Goal: Ask a question

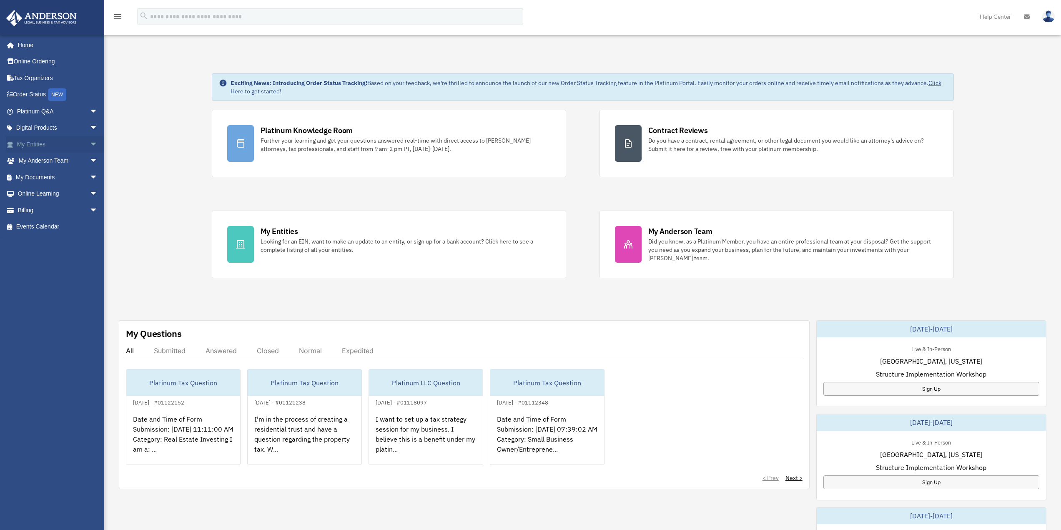
click at [36, 146] on link "My Entities arrow_drop_down" at bounding box center [58, 144] width 105 height 17
click at [90, 143] on span "arrow_drop_down" at bounding box center [98, 144] width 17 height 17
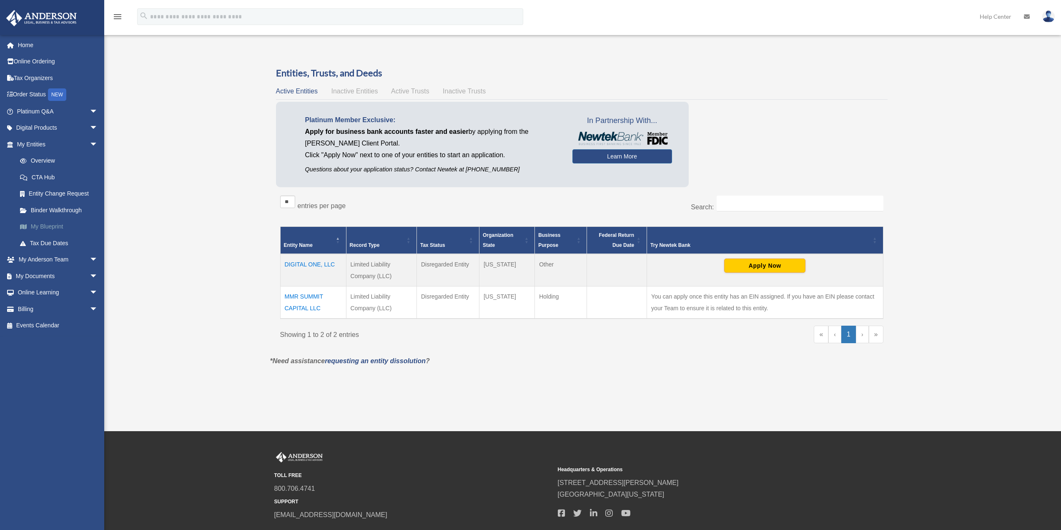
click at [55, 226] on link "My Blueprint" at bounding box center [61, 226] width 99 height 17
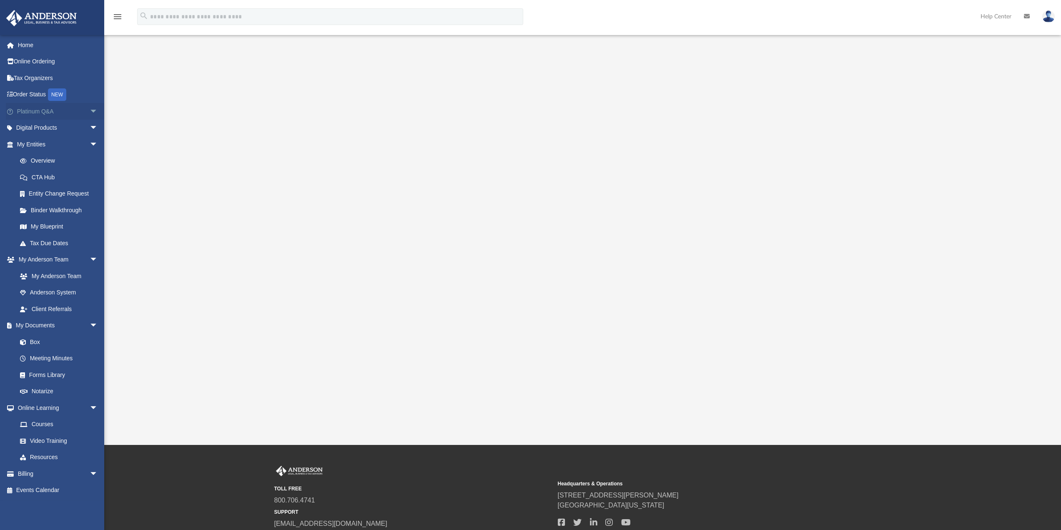
click at [60, 111] on link "Platinum Q&A arrow_drop_down" at bounding box center [58, 111] width 105 height 17
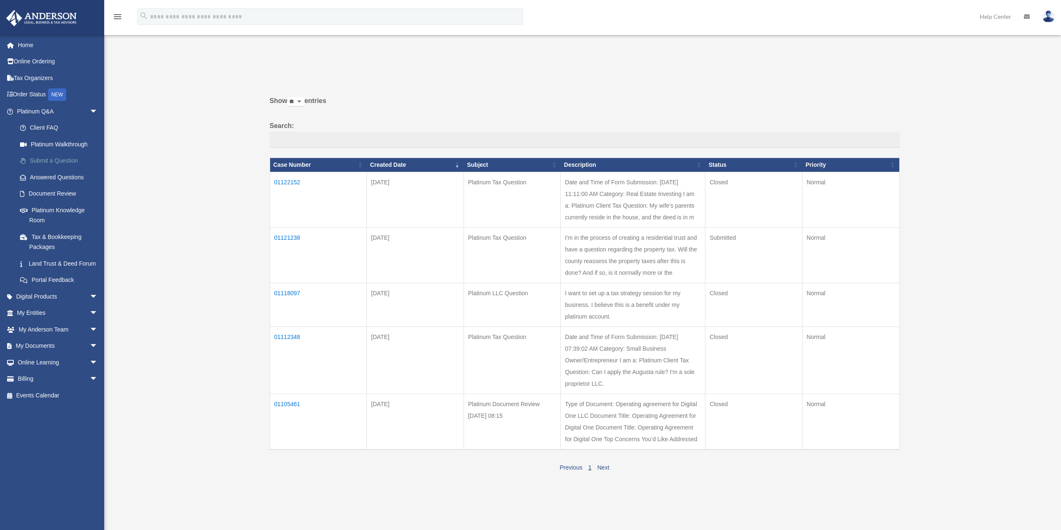
click at [68, 160] on link "Submit a Question" at bounding box center [61, 161] width 99 height 17
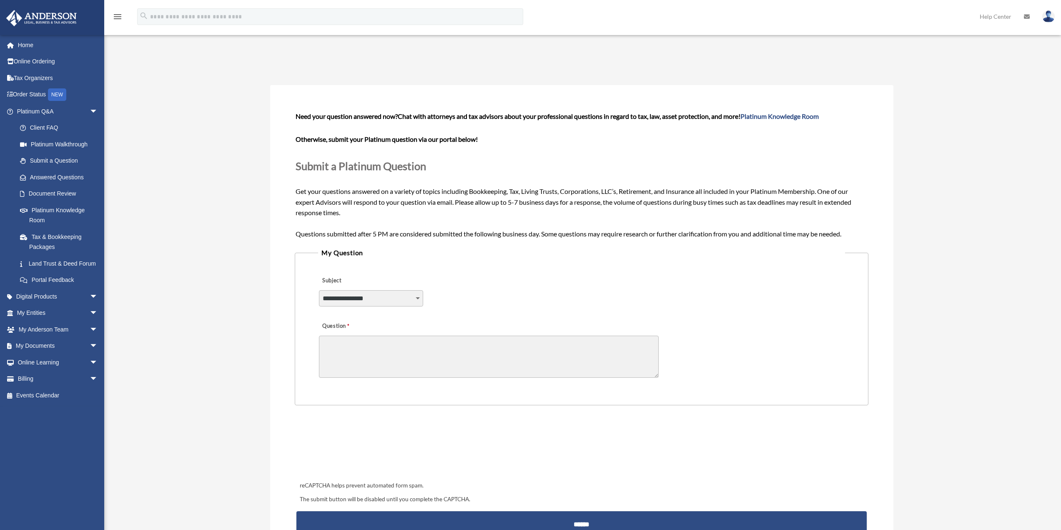
click at [398, 300] on select "**********" at bounding box center [371, 298] width 104 height 16
select select "******"
click at [319, 290] on select "**********" at bounding box center [371, 298] width 104 height 16
click at [173, 296] on div "Submit A Question mario.rybansky@gmail.com Sign Out mario.rybansky@gmail.com Ho…" at bounding box center [530, 319] width 1061 height 552
click at [354, 351] on textarea "Question" at bounding box center [489, 357] width 340 height 42
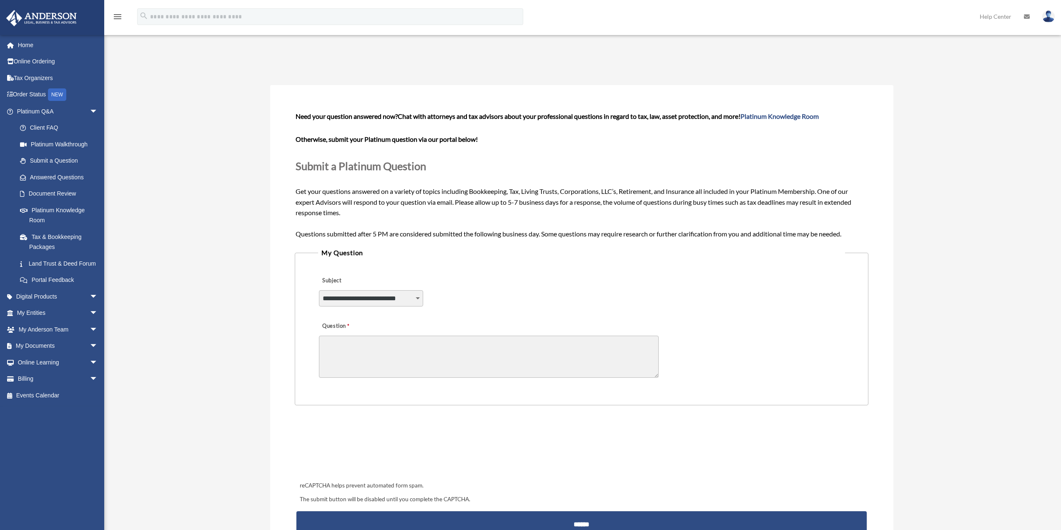
paste textarea "**********"
type textarea "**********"
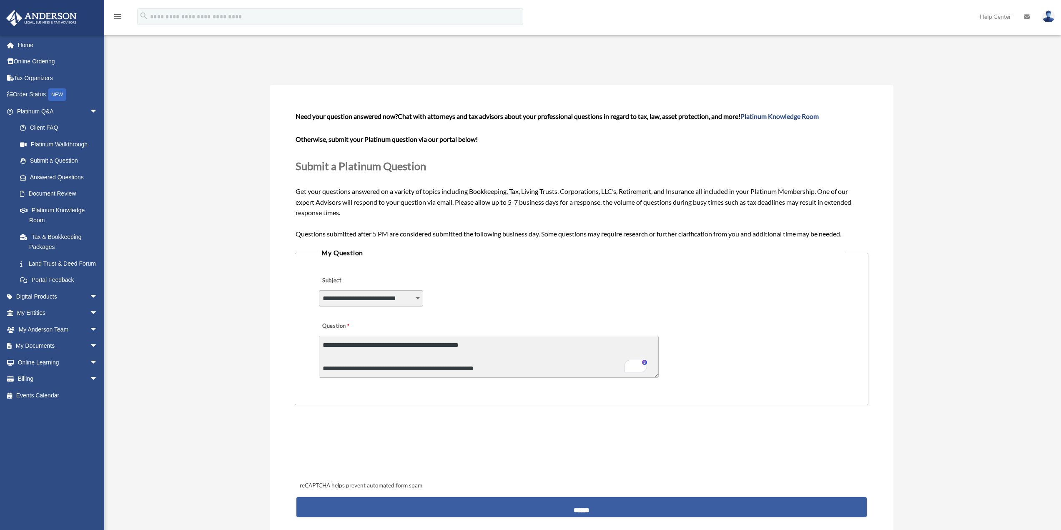
click at [484, 509] on input "******" at bounding box center [581, 507] width 570 height 20
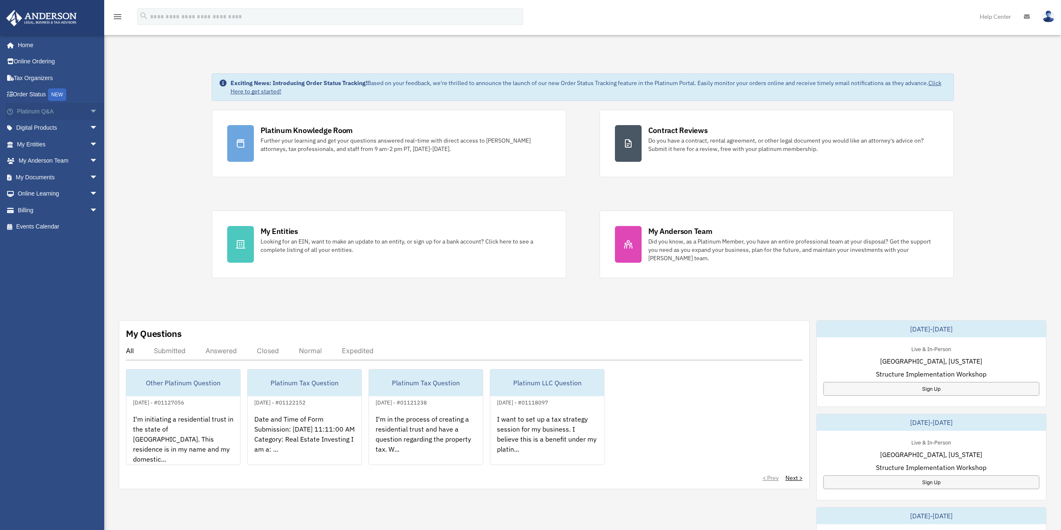
click at [90, 112] on span "arrow_drop_down" at bounding box center [98, 111] width 17 height 17
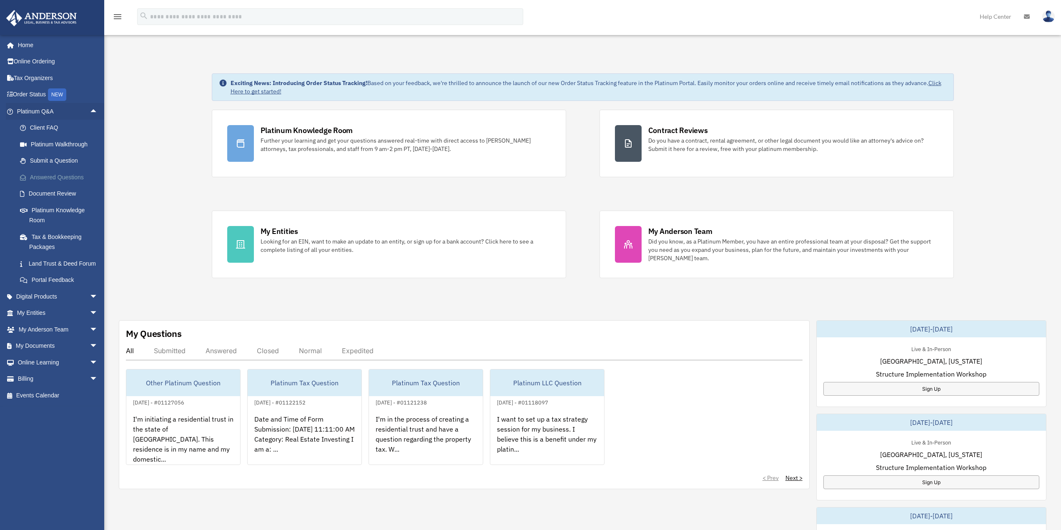
click at [67, 177] on link "Answered Questions" at bounding box center [61, 177] width 99 height 17
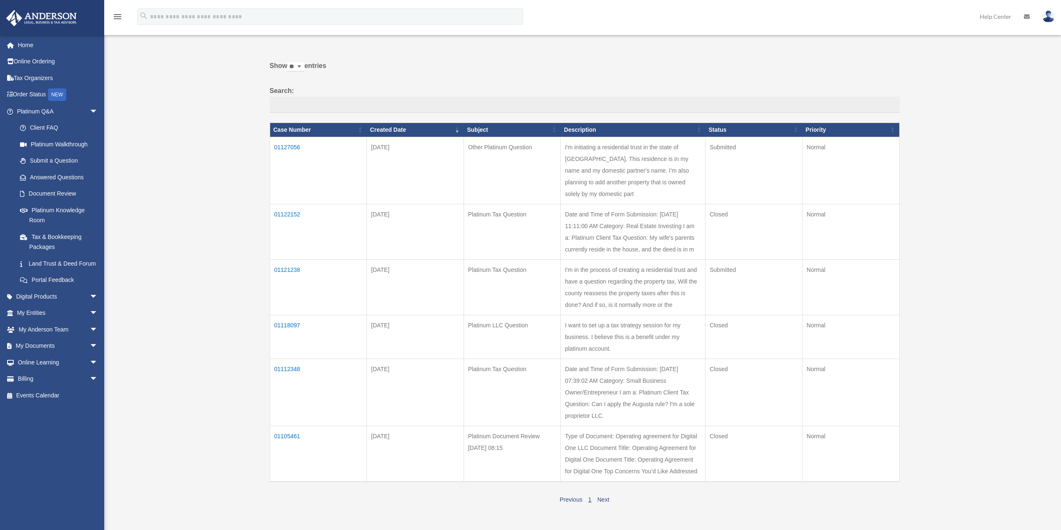
scroll to position [83, 0]
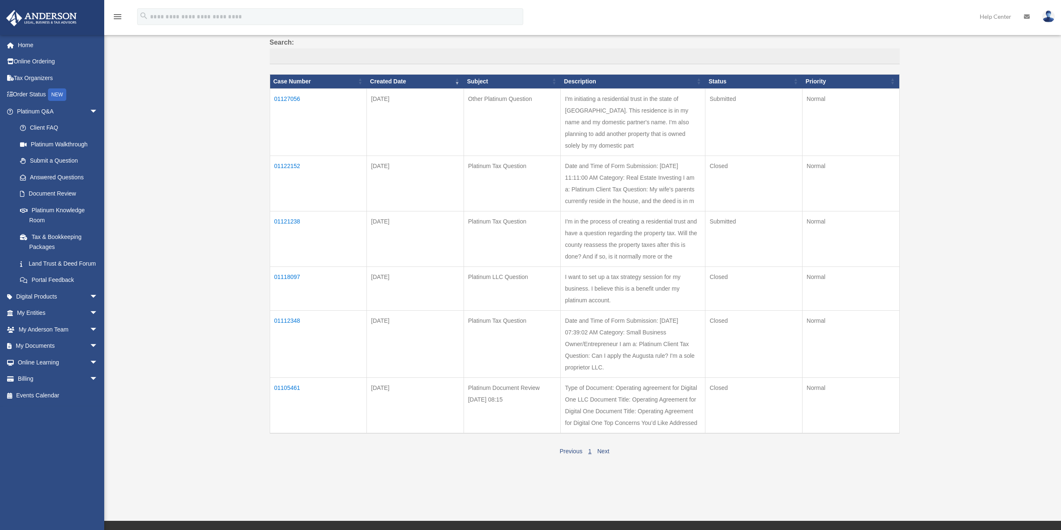
click at [286, 211] on td "01121238" at bounding box center [318, 238] width 97 height 55
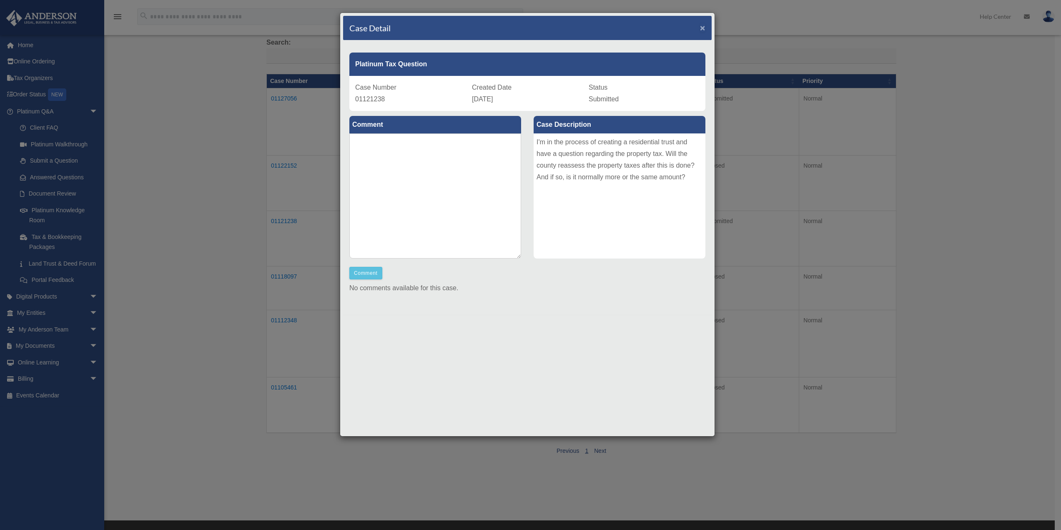
click at [702, 29] on span "×" at bounding box center [702, 28] width 5 height 10
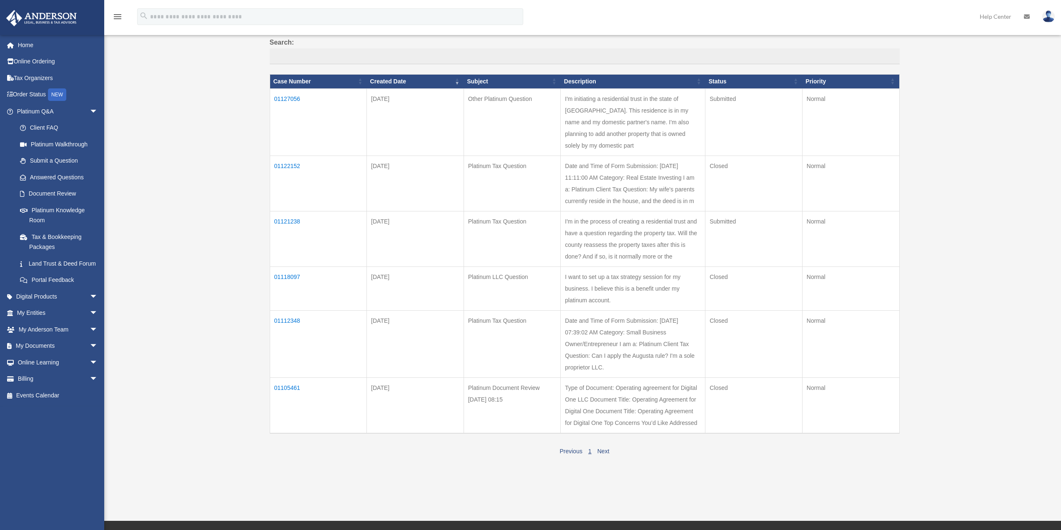
click at [956, 211] on div "Past Questions & Answers mario.rybansky@gmail.com Sign Out mario.rybansky@gmail…" at bounding box center [530, 218] width 1061 height 519
click at [296, 155] on td "01122152" at bounding box center [318, 182] width 97 height 55
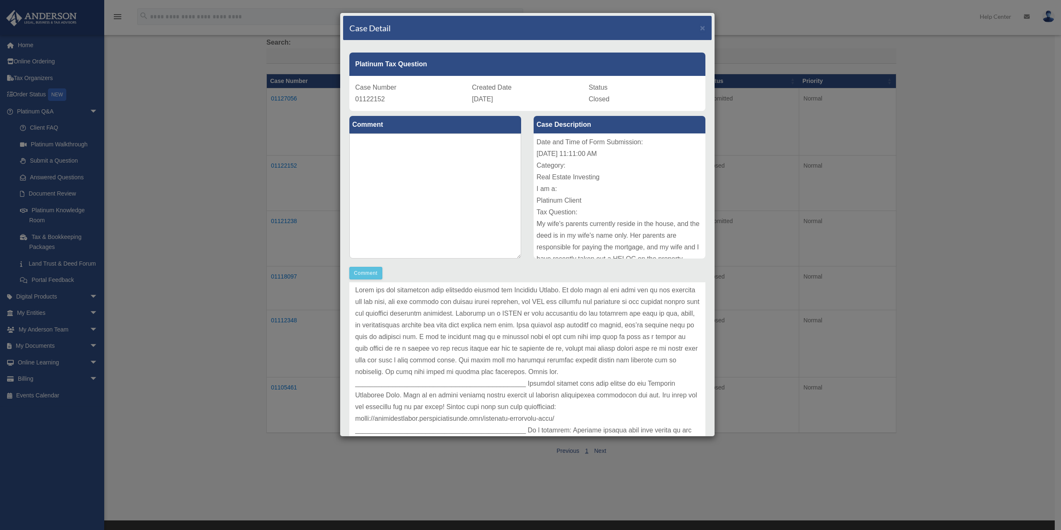
scroll to position [0, 0]
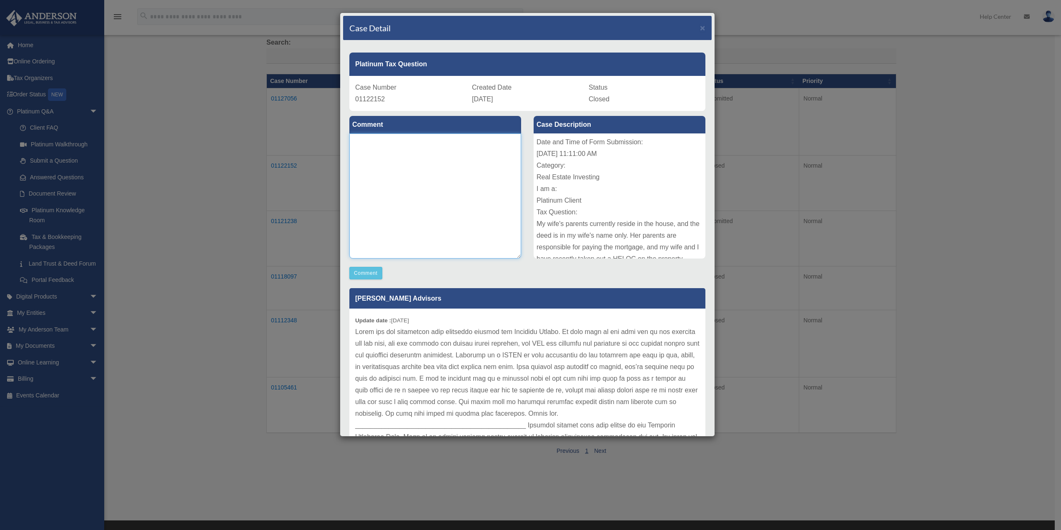
click at [441, 217] on textarea at bounding box center [435, 195] width 172 height 125
paste textarea "**********"
type textarea "**********"
click at [372, 274] on button "Comment" at bounding box center [365, 273] width 33 height 13
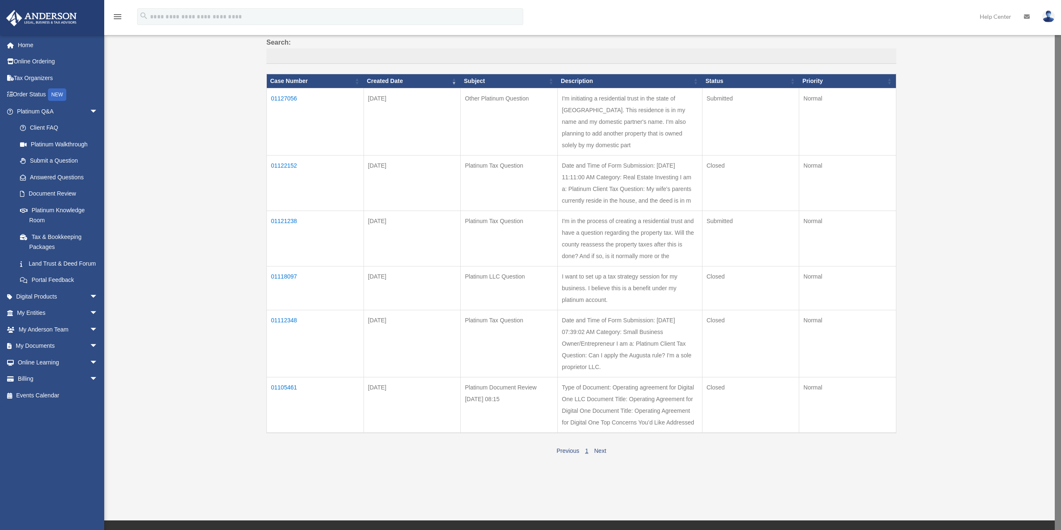
click at [279, 155] on td "01122152" at bounding box center [315, 182] width 97 height 55
click at [284, 155] on td "01122152" at bounding box center [318, 182] width 97 height 55
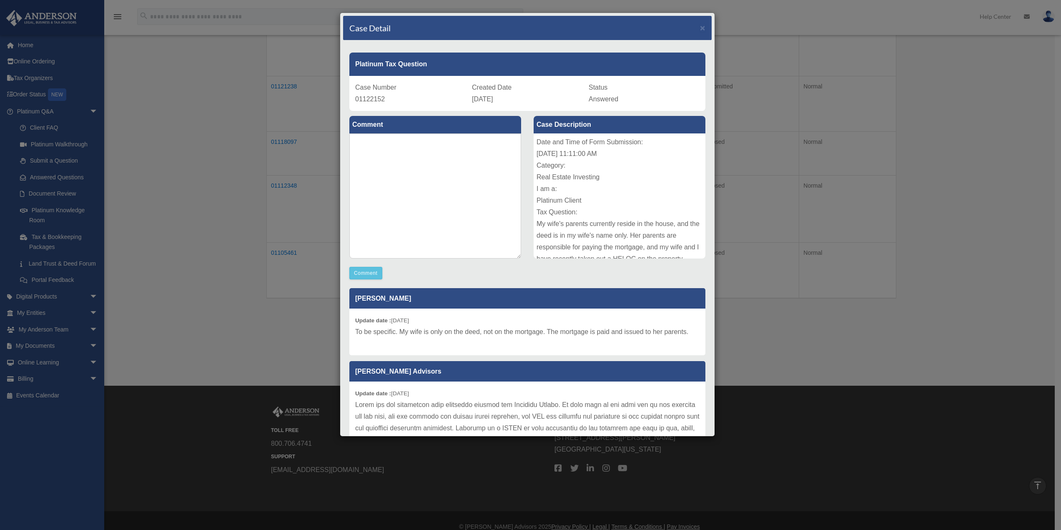
click at [226, 247] on div "Case Detail × Platinum Tax Question Case Number 01122152 Created Date [DATE] St…" at bounding box center [530, 265] width 1061 height 530
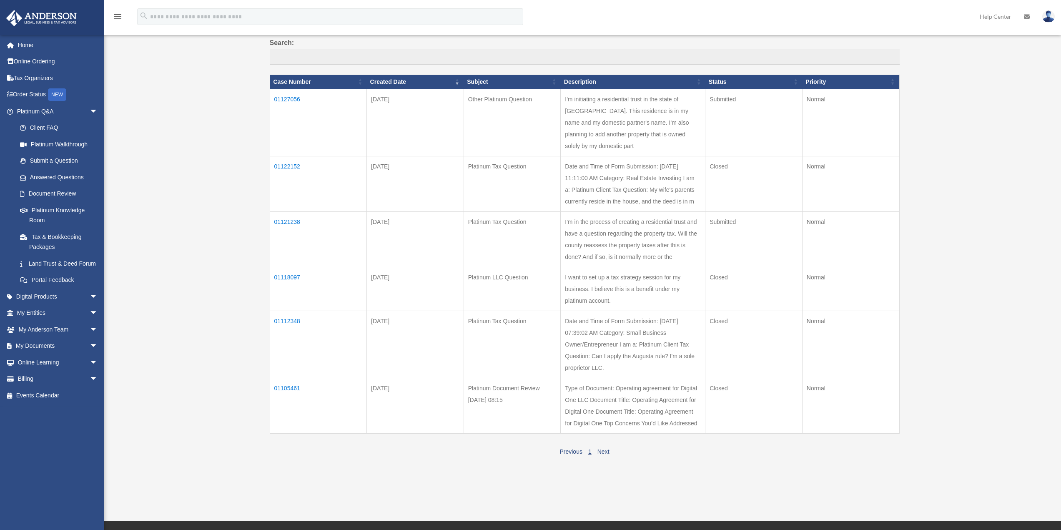
scroll to position [83, 0]
click at [198, 239] on div "Past Questions & Answers [EMAIL_ADDRESS][DOMAIN_NAME] Sign Out [EMAIL_ADDRESS][…" at bounding box center [530, 218] width 1061 height 519
click at [67, 265] on link "Land Trust & Deed Forum" at bounding box center [61, 263] width 99 height 17
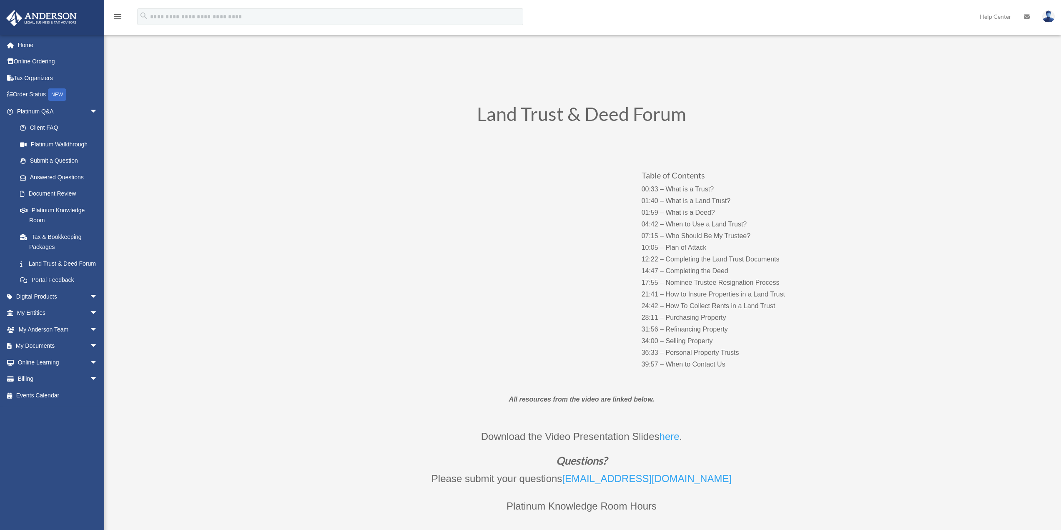
click at [64, 210] on link "Platinum Knowledge Room" at bounding box center [61, 215] width 99 height 27
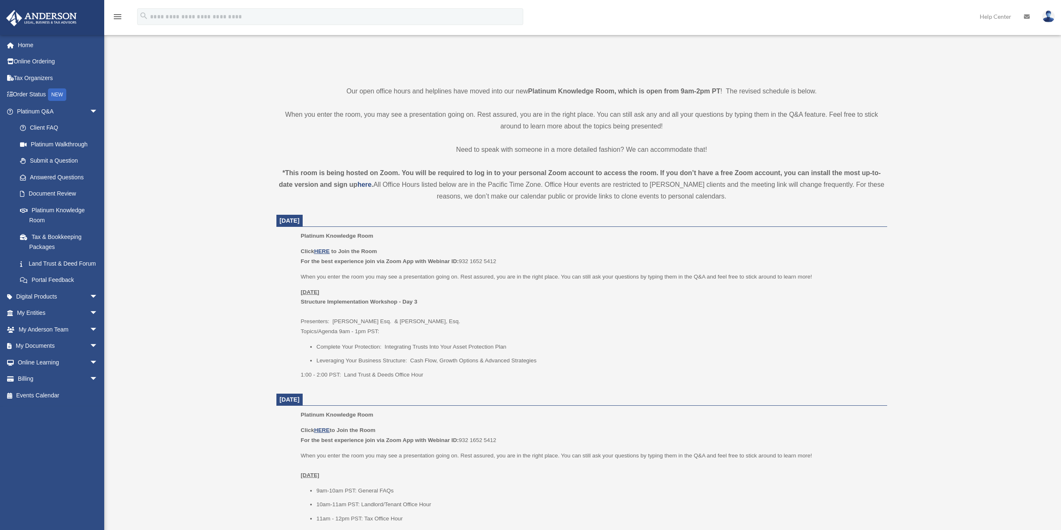
scroll to position [167, 0]
click at [320, 250] on u "HERE" at bounding box center [321, 251] width 15 height 6
click at [951, 117] on div "Platinum Knowledge Room [EMAIL_ADDRESS][DOMAIN_NAME] Sign Out [EMAIL_ADDRESS][D…" at bounding box center [530, 479] width 1061 height 1206
click at [66, 178] on link "Answered Questions" at bounding box center [61, 177] width 99 height 17
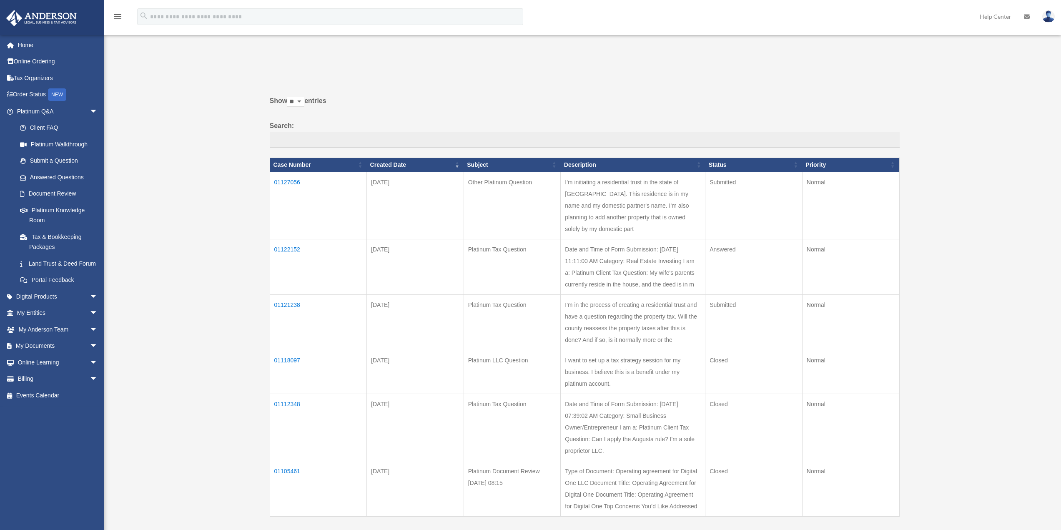
click at [289, 239] on td "01122152" at bounding box center [318, 266] width 97 height 55
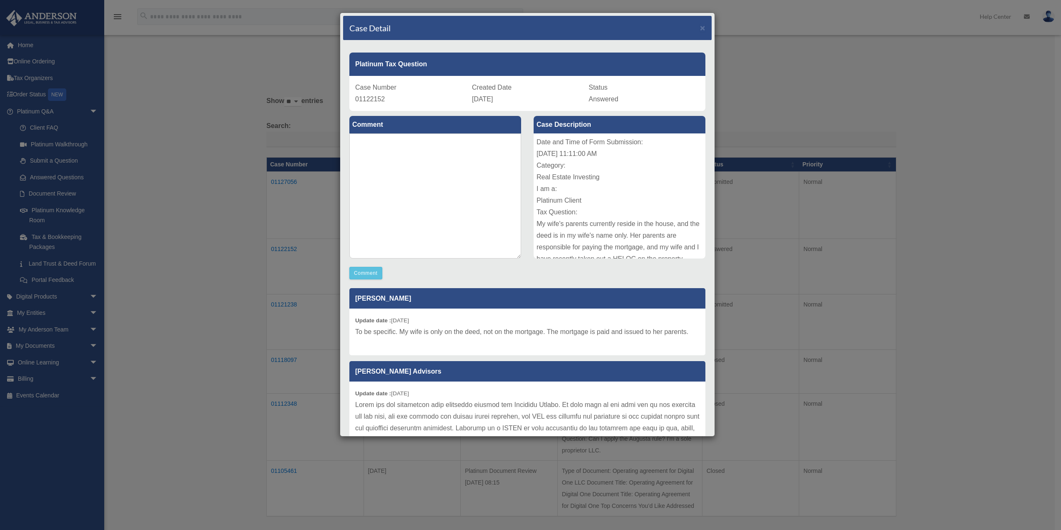
click at [145, 122] on div "Case Detail × Platinum Tax Question Case Number 01122152 Created Date [DATE] St…" at bounding box center [530, 265] width 1061 height 530
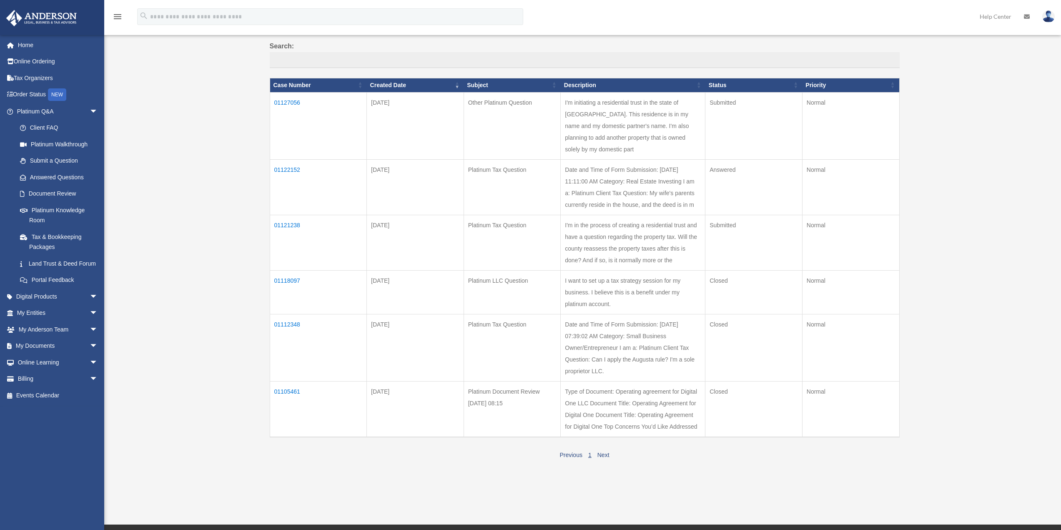
scroll to position [83, 0]
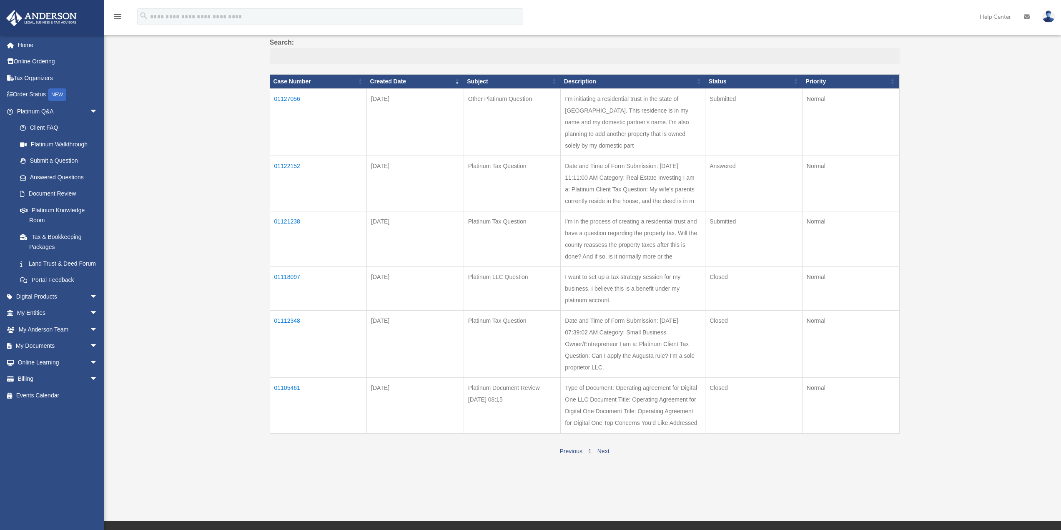
click at [152, 321] on div "Past Questions & Answers [EMAIL_ADDRESS][DOMAIN_NAME] Sign Out [EMAIL_ADDRESS][…" at bounding box center [530, 218] width 1061 height 519
click at [976, 111] on div "Past Questions & Answers [EMAIL_ADDRESS][DOMAIN_NAME] Sign Out [EMAIL_ADDRESS][…" at bounding box center [530, 218] width 1061 height 519
click at [966, 143] on div "Past Questions & Answers [EMAIL_ADDRESS][DOMAIN_NAME] Sign Out [EMAIL_ADDRESS][…" at bounding box center [530, 218] width 1061 height 519
